Goal: Find specific page/section: Find specific page/section

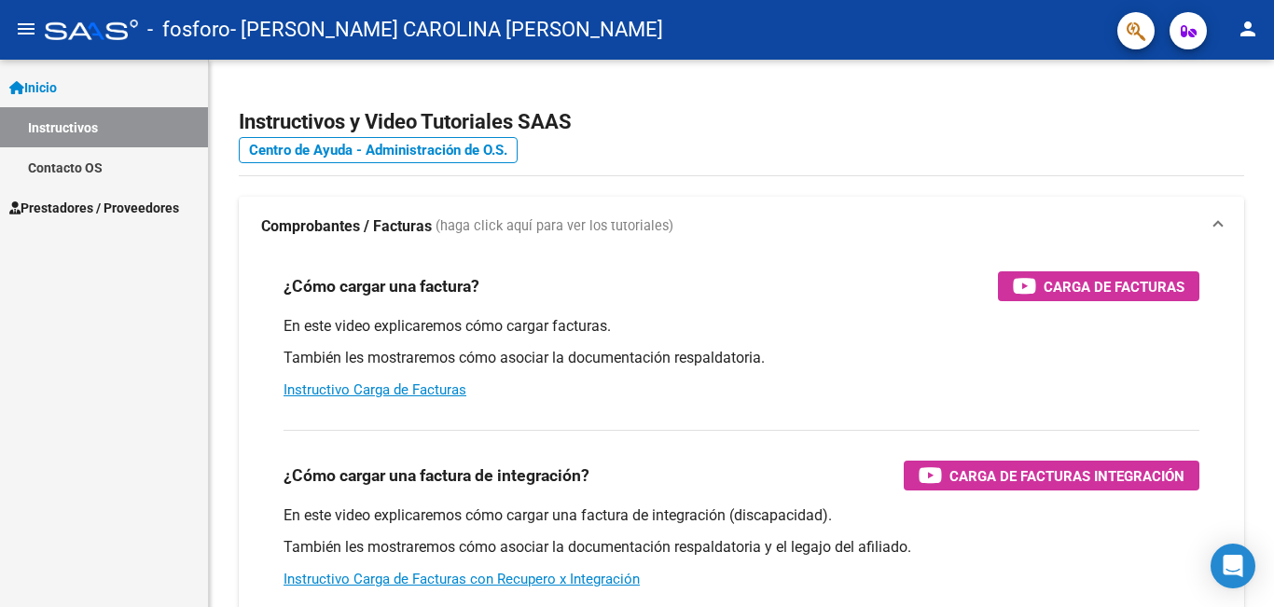
click at [164, 126] on link "Instructivos" at bounding box center [104, 127] width 208 height 40
click at [156, 211] on span "Prestadores / Proveedores" at bounding box center [94, 208] width 170 height 21
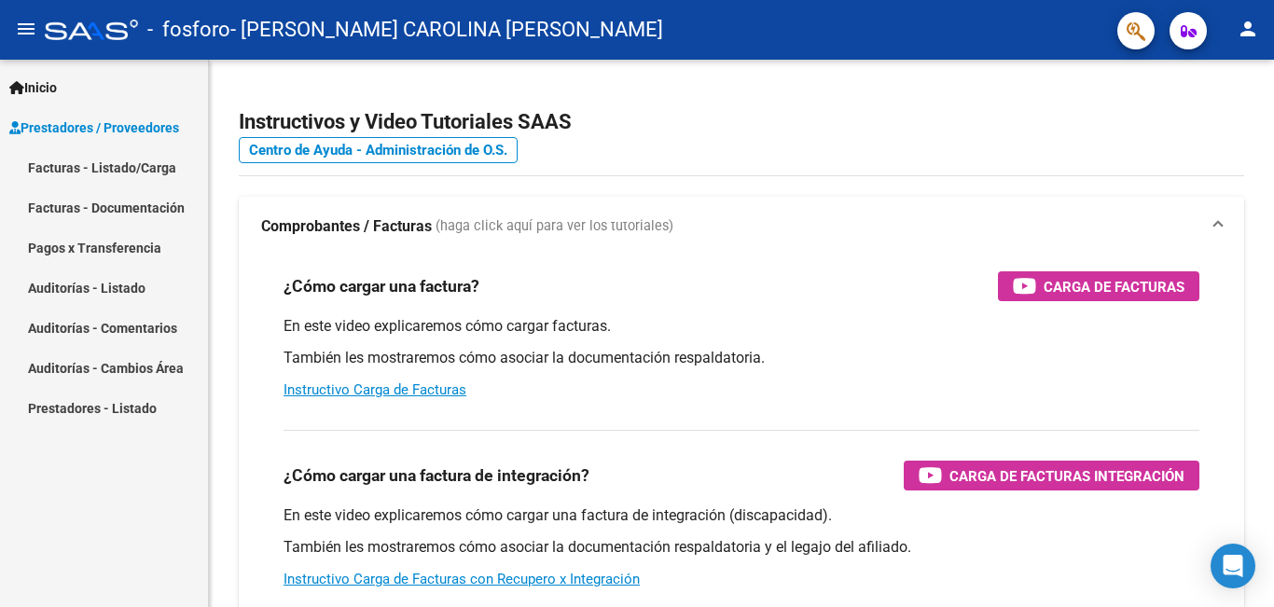
click at [172, 169] on link "Facturas - Listado/Carga" at bounding box center [104, 167] width 208 height 40
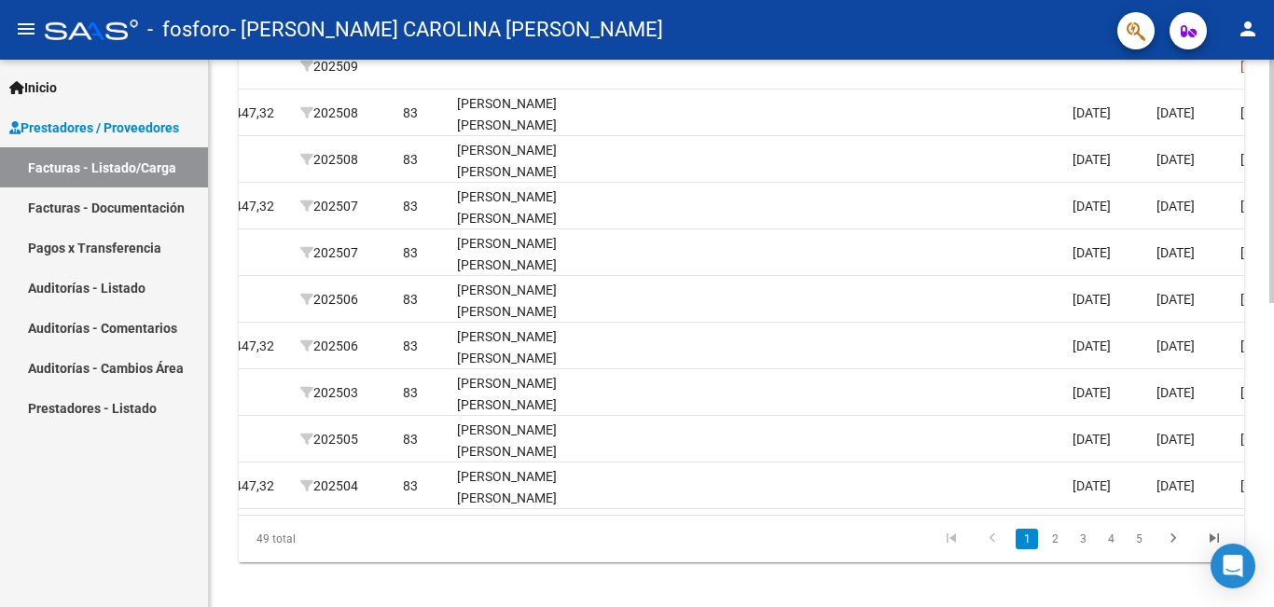
scroll to position [0, 2459]
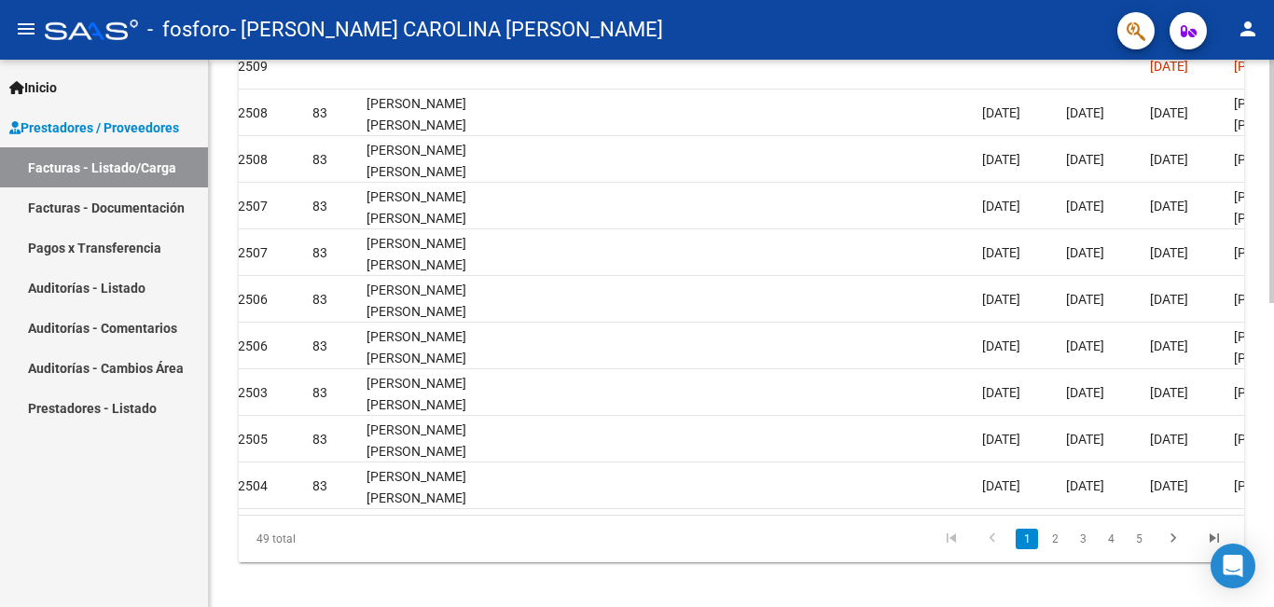
drag, startPoint x: 1118, startPoint y: 513, endPoint x: 1202, endPoint y: 511, distance: 83.9
click at [1185, 513] on datatable-body "13872 Integración [PERSON_NAME] CAROLINA [PERSON_NAME] 27321442183 Factura C: 2…" at bounding box center [741, 275] width 1005 height 480
click at [1202, 511] on datatable-body "13872 Integración [PERSON_NAME] CAROLINA [PERSON_NAME] 27321442183 Factura C: 2…" at bounding box center [741, 275] width 1005 height 480
click at [1206, 511] on datatable-body "13872 Integración [PERSON_NAME] CAROLINA [PERSON_NAME] 27321442183 Factura C: 2…" at bounding box center [741, 275] width 1005 height 480
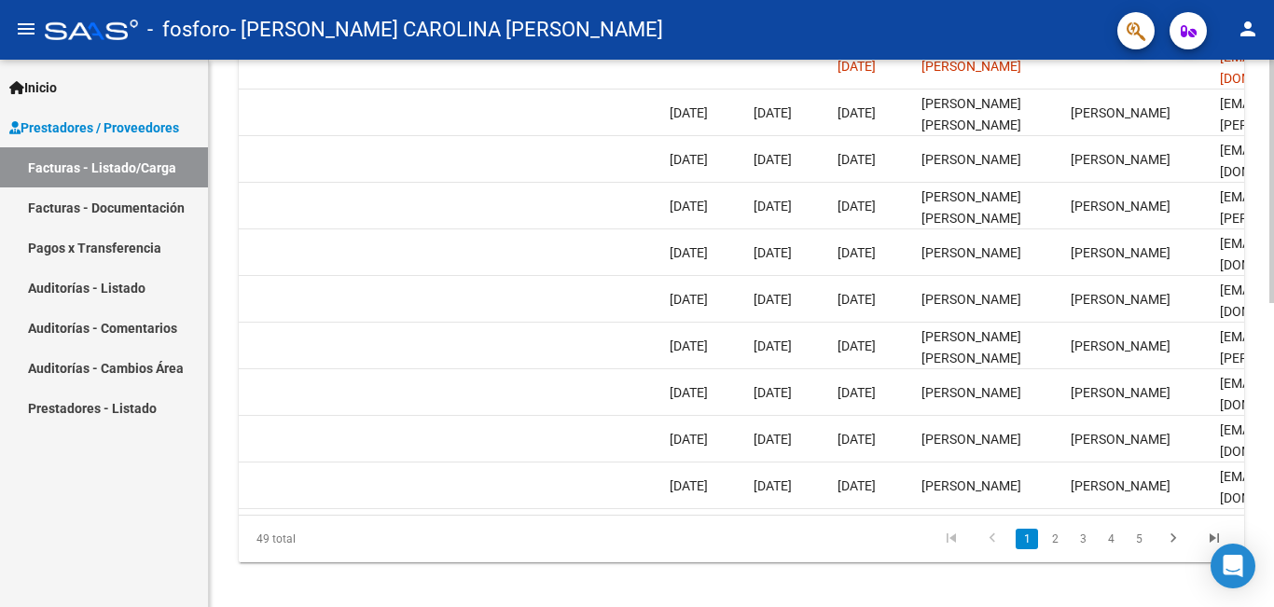
scroll to position [0, 2922]
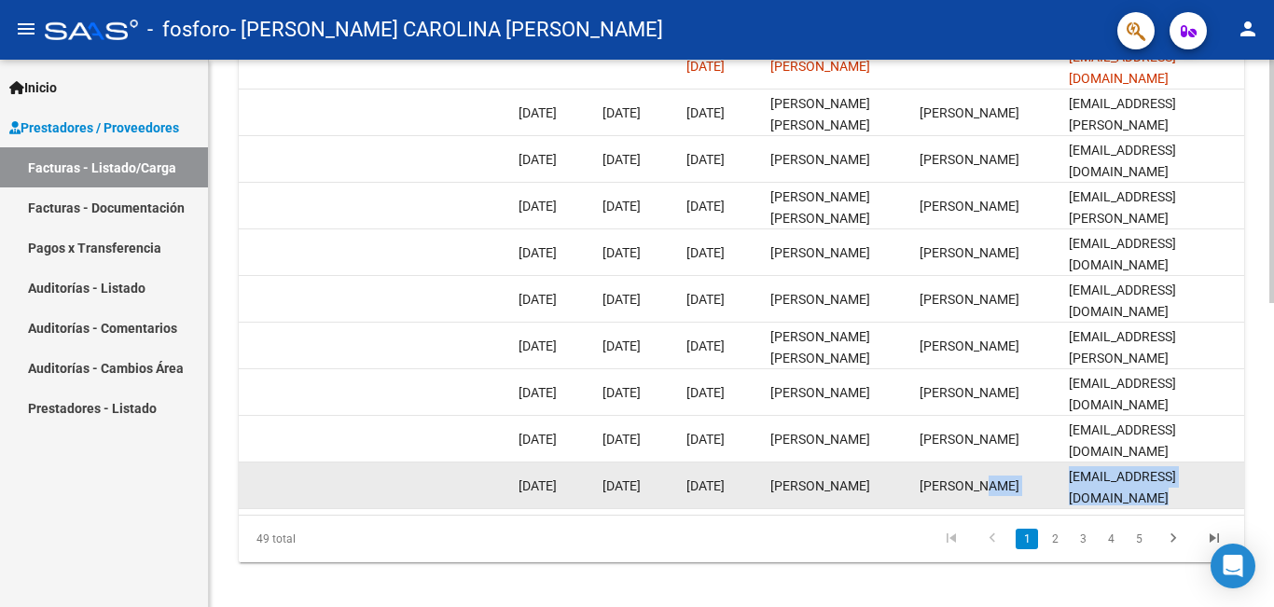
drag, startPoint x: 1027, startPoint y: 511, endPoint x: 1053, endPoint y: 507, distance: 26.4
click at [1053, 507] on datatable-body "13872 Integración [PERSON_NAME] CAROLINA [PERSON_NAME] 27321442183 Factura C: 2…" at bounding box center [741, 275] width 1005 height 480
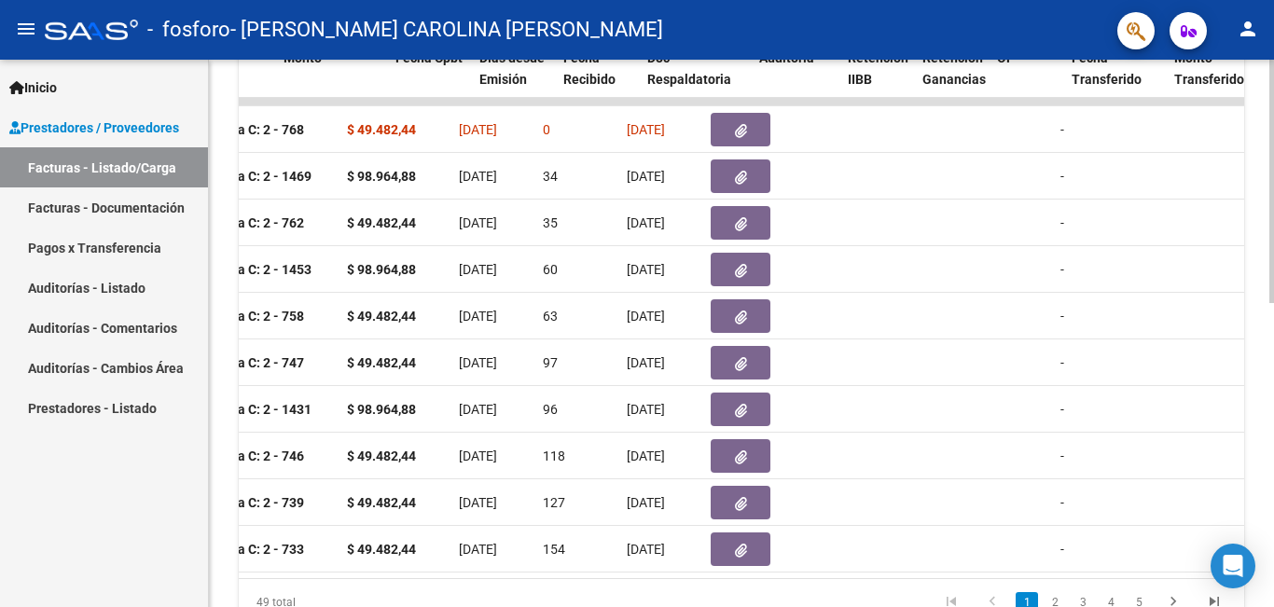
scroll to position [0, 856]
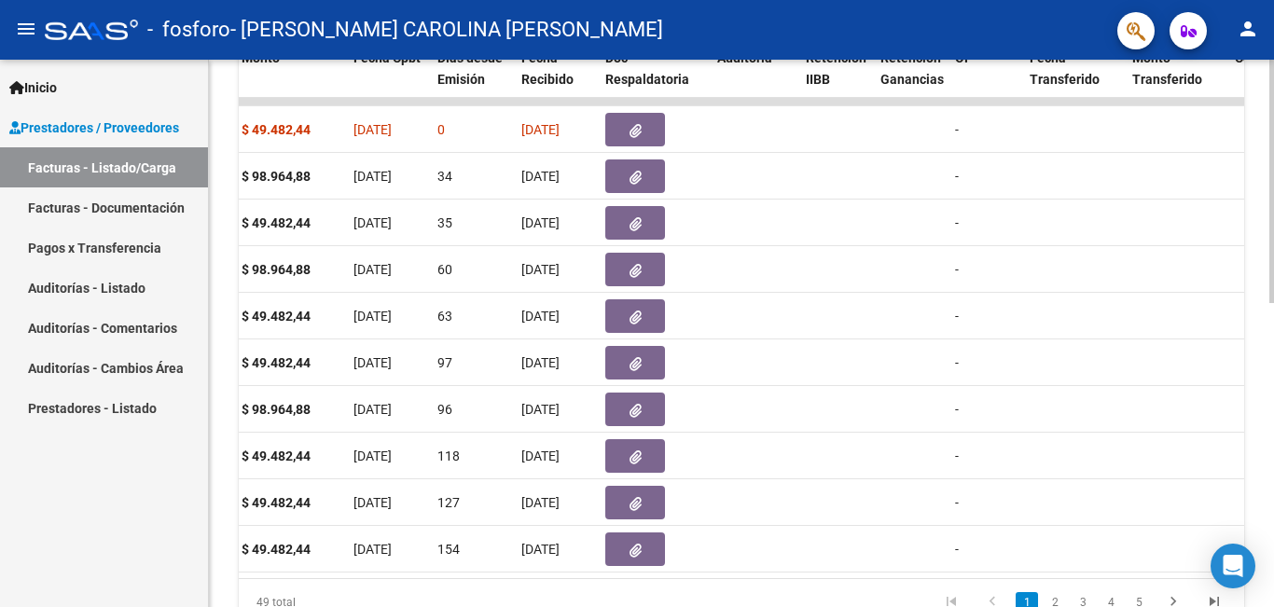
drag, startPoint x: 662, startPoint y: 556, endPoint x: 554, endPoint y: 582, distance: 111.3
click at [554, 578] on datatable-body "13872 Integración [PERSON_NAME] CAROLINA [PERSON_NAME] 27321442183 Factura C: 2…" at bounding box center [741, 338] width 1005 height 480
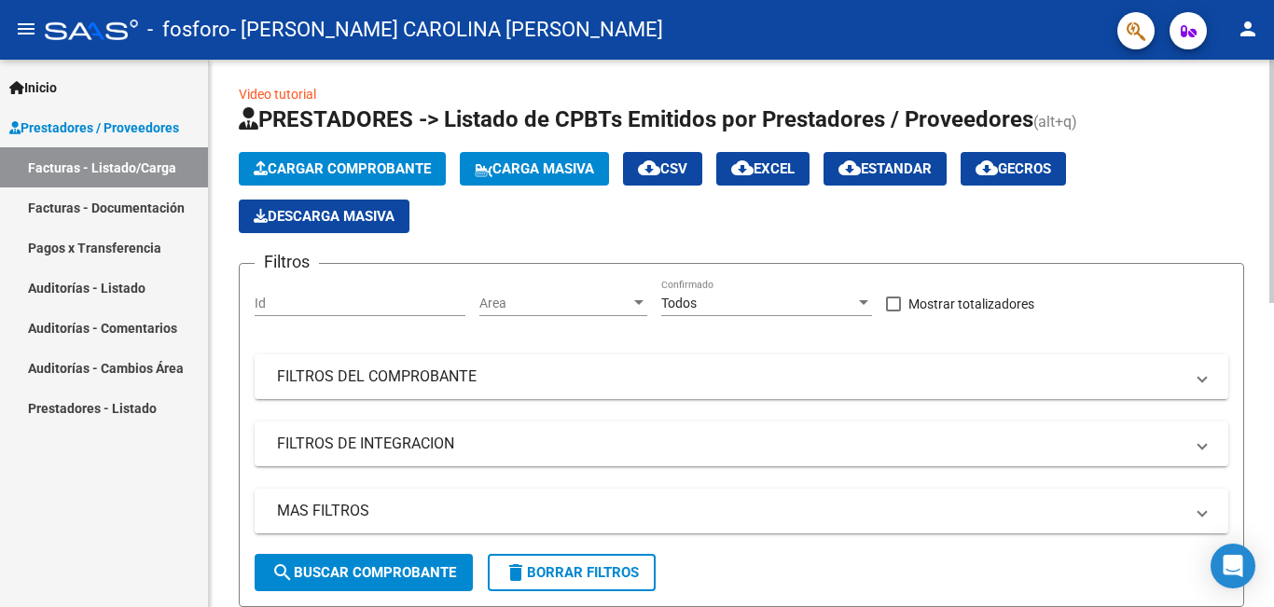
scroll to position [0, 0]
